Goal: Task Accomplishment & Management: Use online tool/utility

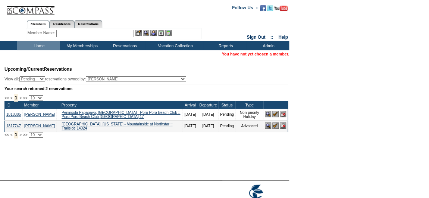
click at [84, 35] on input "text" at bounding box center [95, 33] width 78 height 7
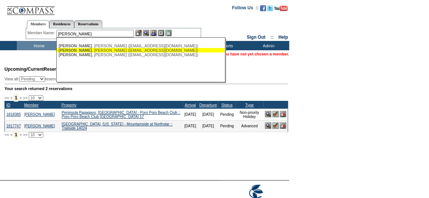
click at [81, 52] on div "[PERSON_NAME] ([EMAIL_ADDRESS][DOMAIN_NAME])" at bounding box center [141, 50] width 164 height 4
type input "[PERSON_NAME] ([EMAIL_ADDRESS][DOMAIN_NAME])"
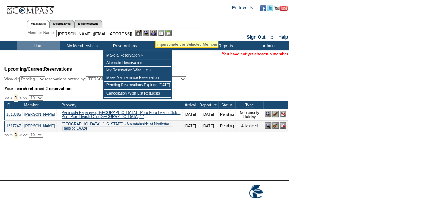
click at [155, 32] on img at bounding box center [153, 33] width 6 height 6
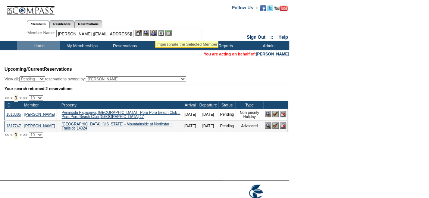
click at [149, 32] on img at bounding box center [146, 33] width 6 height 6
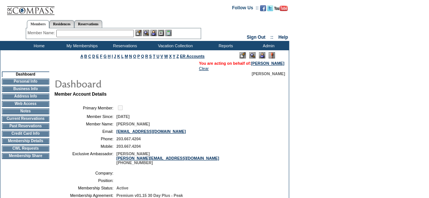
click at [31, 122] on td "Current Reservations" at bounding box center [25, 119] width 47 height 6
